Goal: Find specific page/section: Find specific page/section

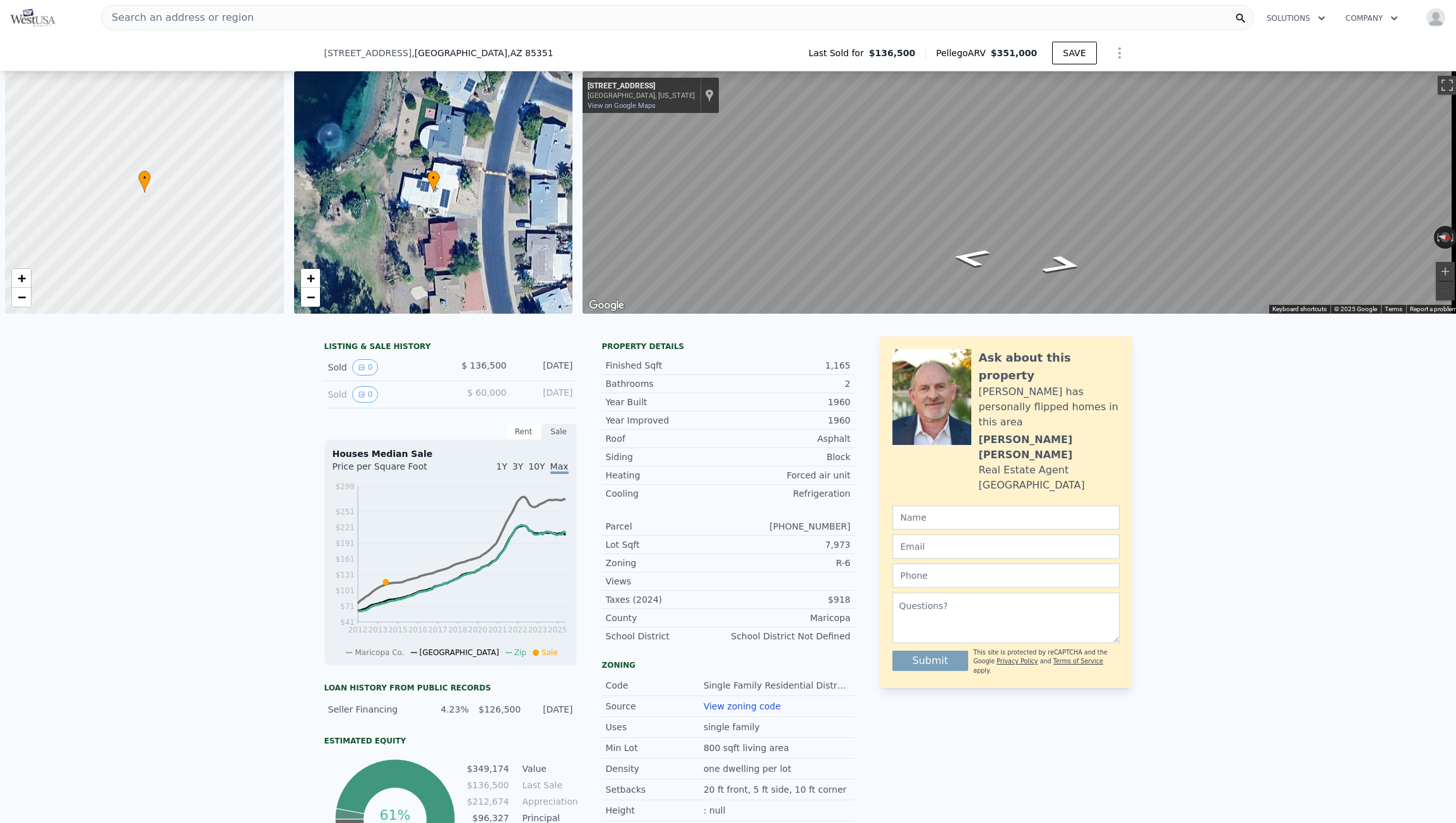
scroll to position [0, 5]
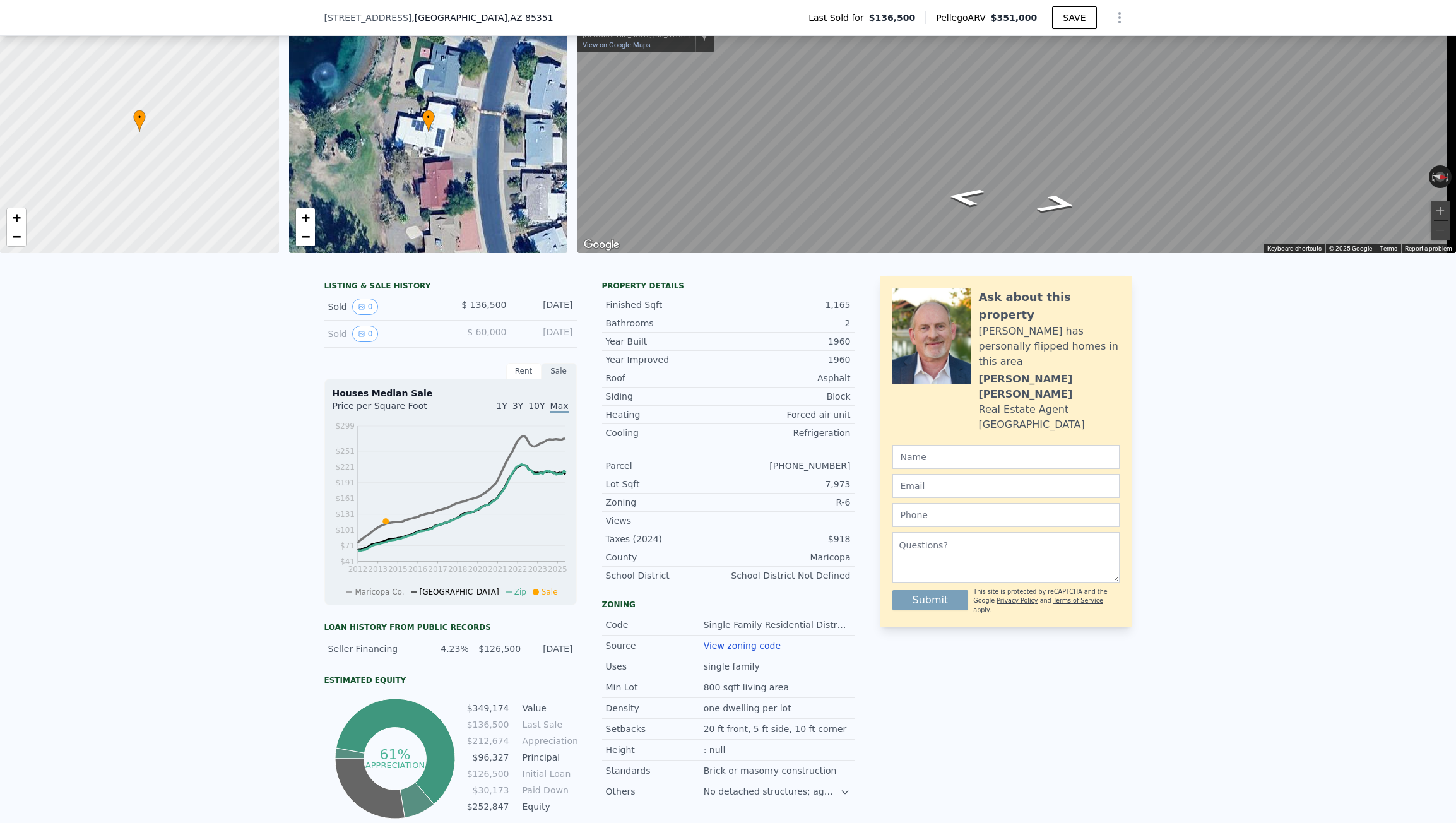
click at [423, 13] on span ", [GEOGRAPHIC_DATA]" at bounding box center [482, 18] width 141 height 13
drag, startPoint x: 423, startPoint y: 13, endPoint x: 387, endPoint y: 13, distance: 36.0
click at [387, 13] on span "[STREET_ADDRESS]" at bounding box center [368, 18] width 88 height 13
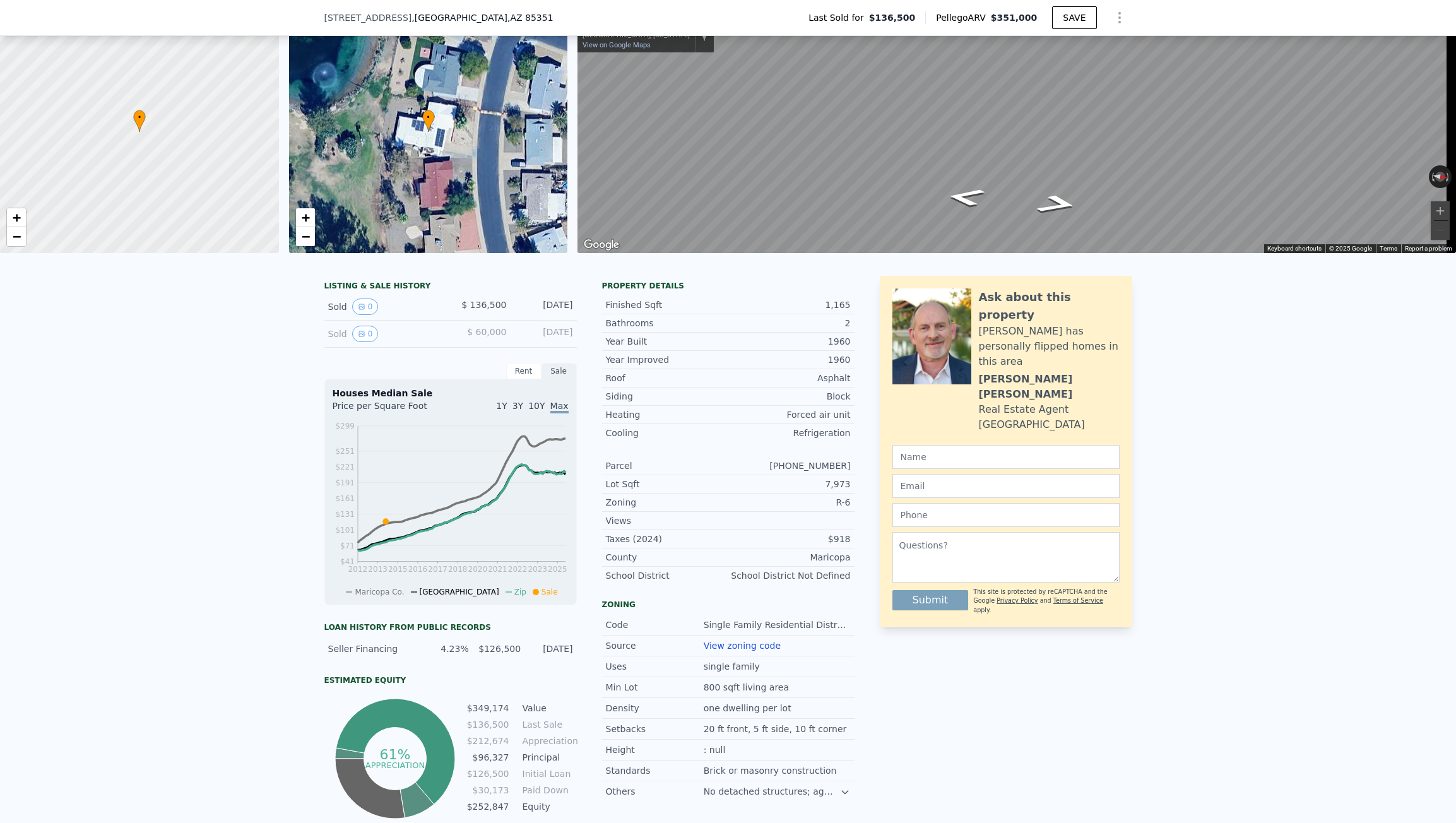
click at [387, 13] on span "[STREET_ADDRESS]" at bounding box center [368, 18] width 88 height 13
drag, startPoint x: 387, startPoint y: 13, endPoint x: 353, endPoint y: 13, distance: 34.0
click at [354, 12] on span "[STREET_ADDRESS]" at bounding box center [368, 18] width 88 height 13
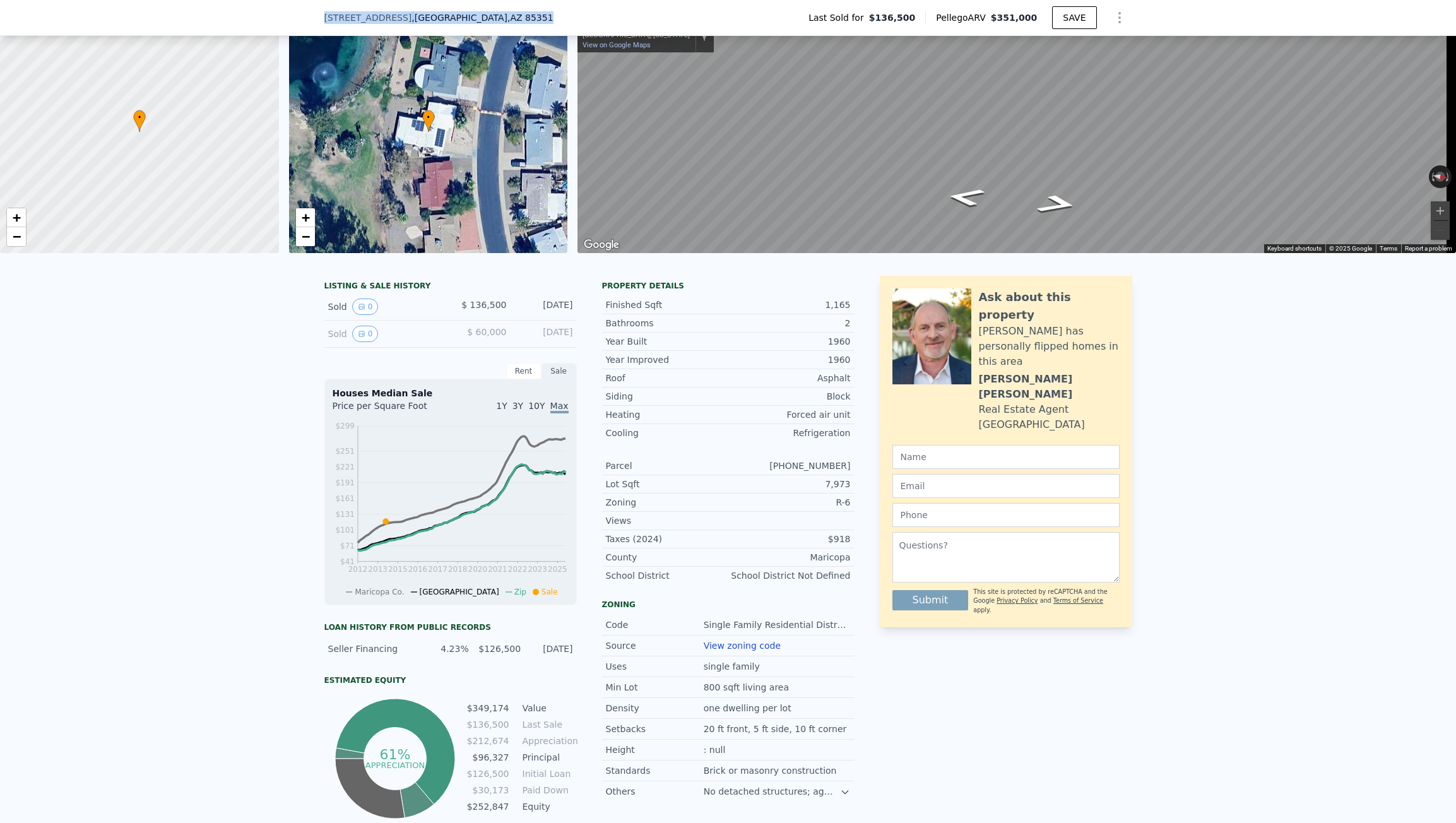
drag, startPoint x: 564, startPoint y: 18, endPoint x: 624, endPoint y: 16, distance: 60.0
click at [624, 16] on div "[STREET_ADDRESS] Last Sold for $136,500 Pellego ARV $351,000 SAVE" at bounding box center [728, 18] width 1456 height 36
